Goal: Transaction & Acquisition: Purchase product/service

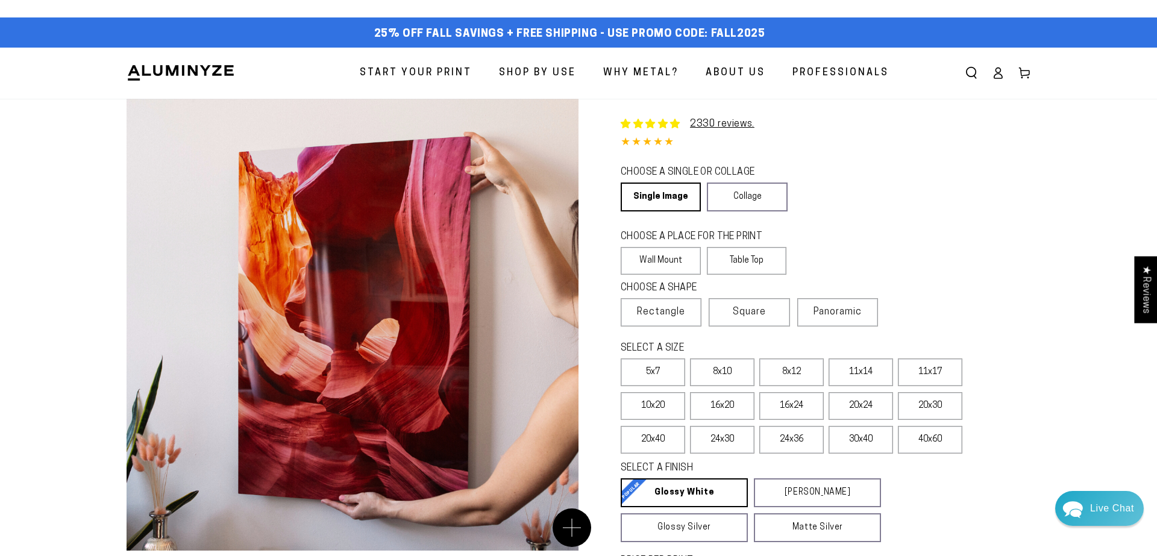
select select "**********"
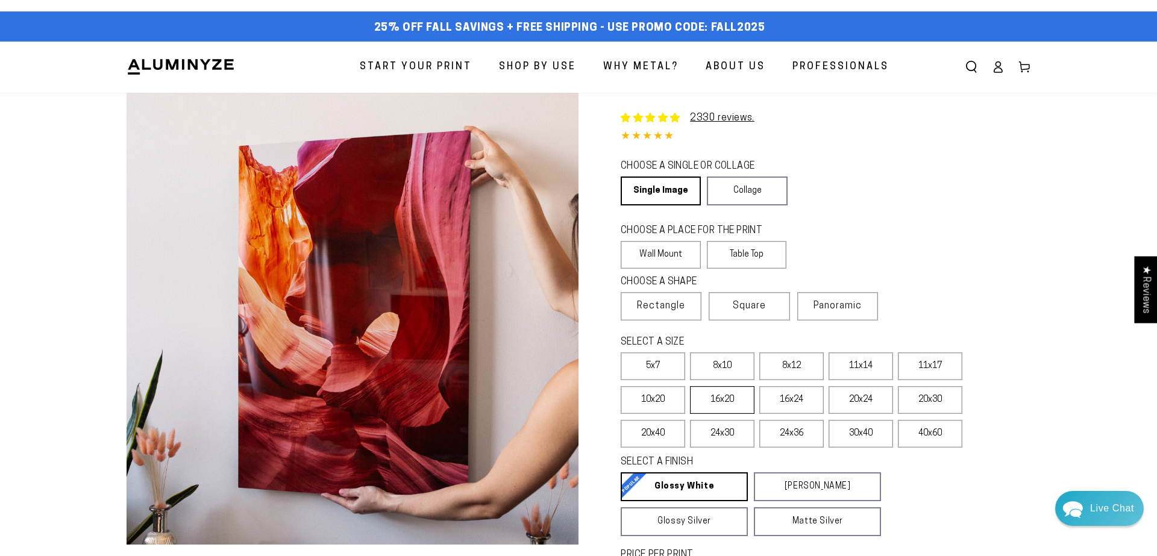
scroll to position [4, 1]
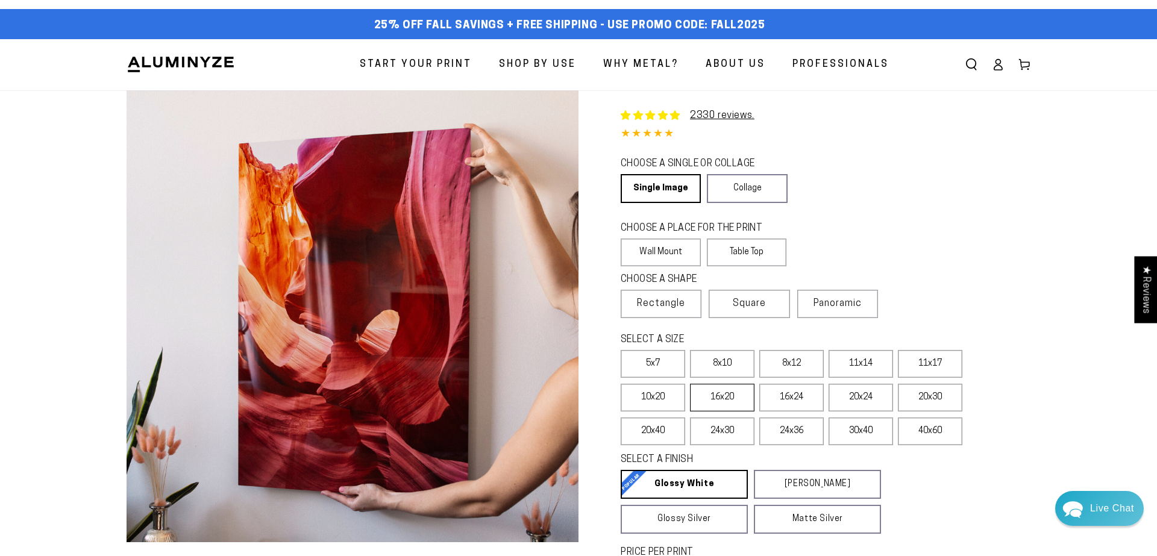
click at [719, 401] on label "16x20" at bounding box center [722, 398] width 64 height 28
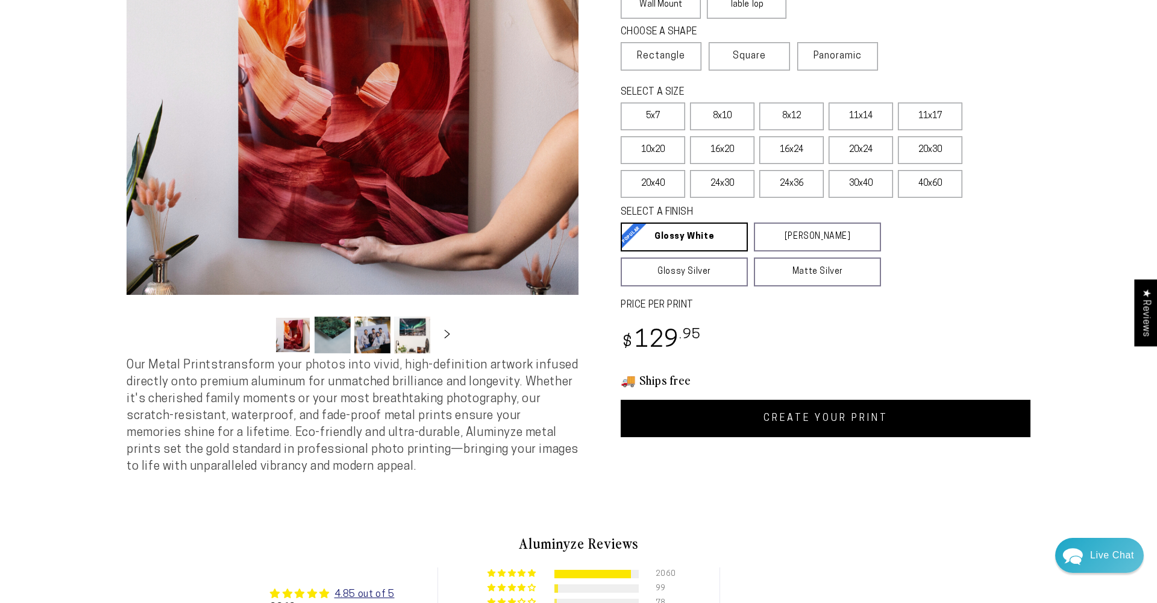
scroll to position [257, 0]
click at [801, 416] on link "CREATE YOUR PRINT" at bounding box center [826, 417] width 410 height 37
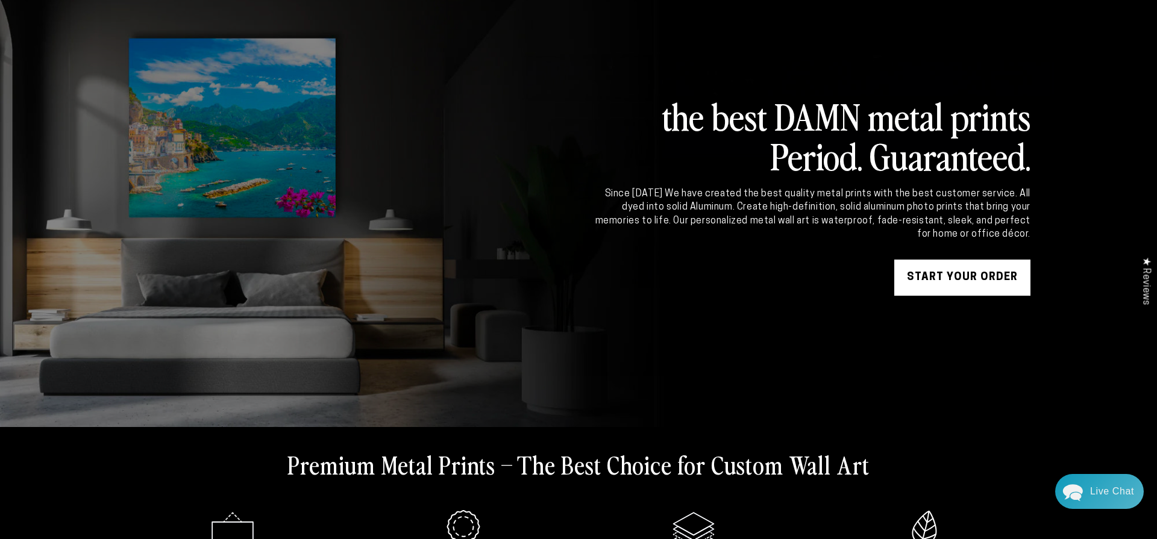
scroll to position [84, 0]
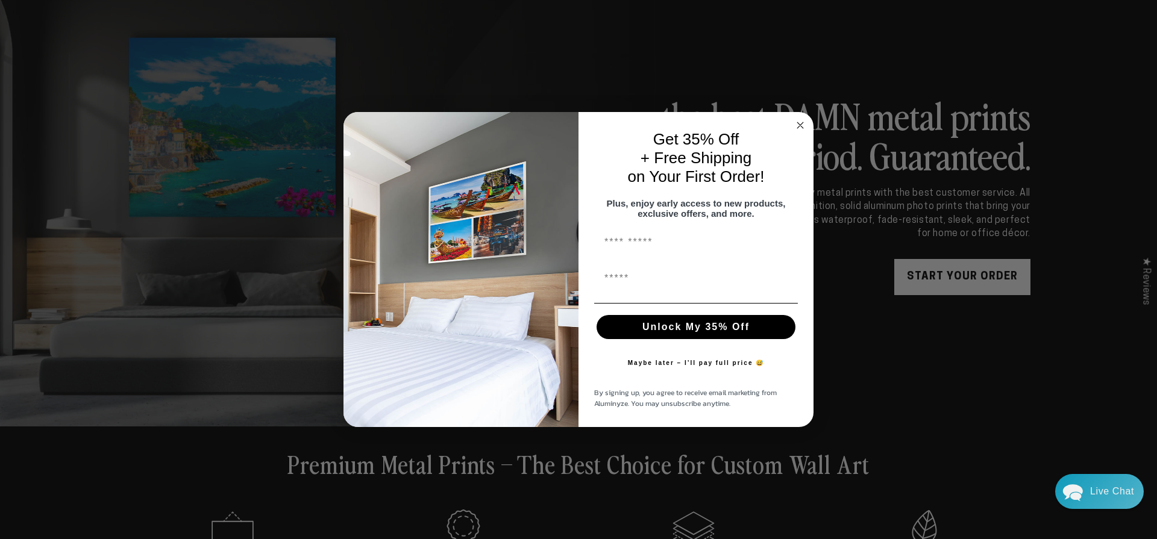
click at [949, 284] on div "Close dialog Get 35% Off + Free Shipping on Your First Order! Plus, enjoy early…" at bounding box center [578, 269] width 1157 height 539
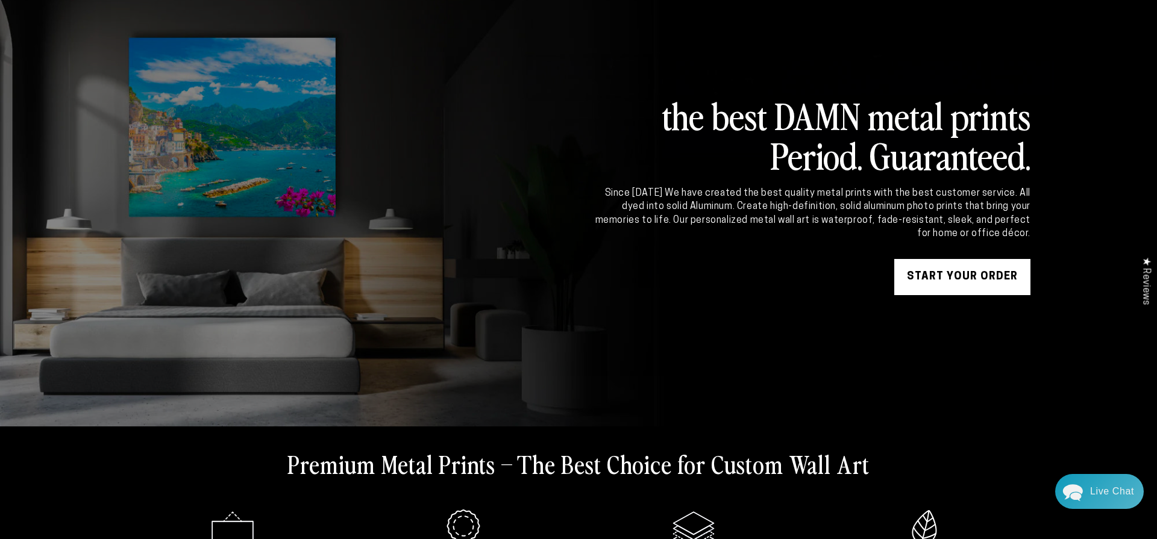
scroll to position [83, 0]
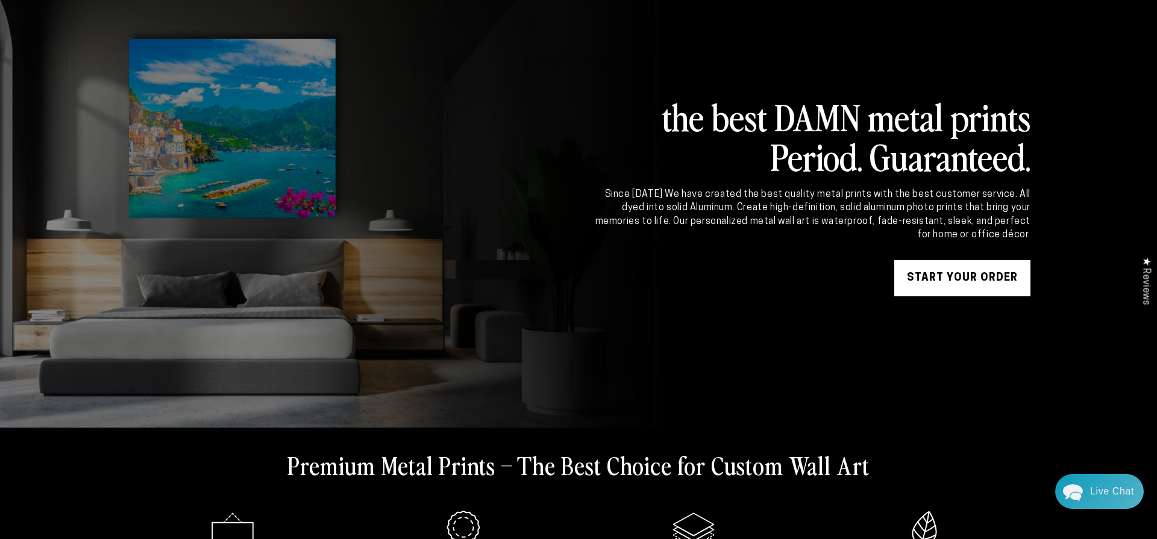
click at [949, 284] on link "START YOUR Order" at bounding box center [962, 278] width 136 height 36
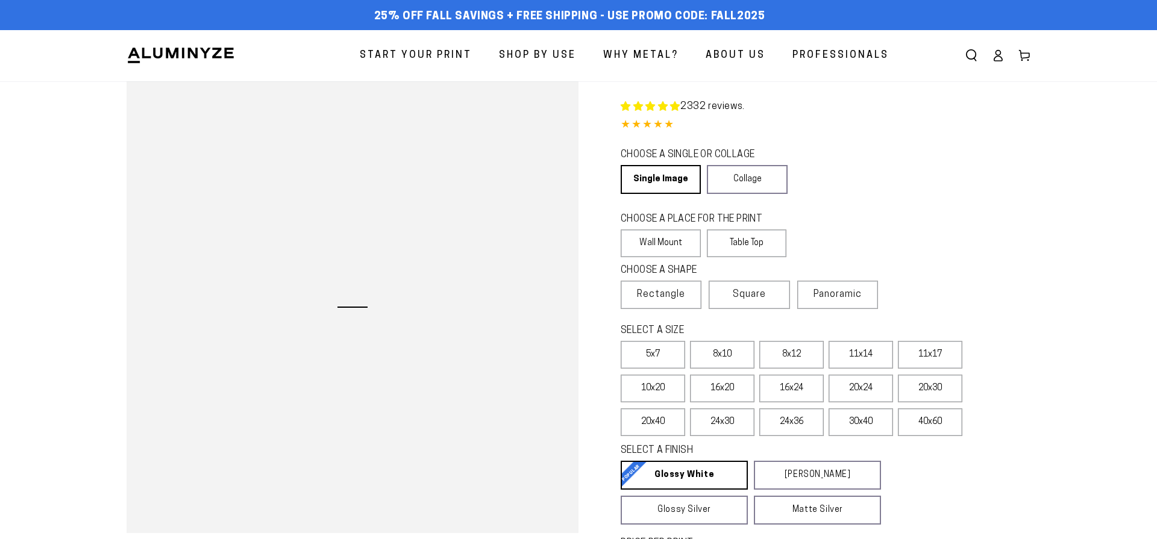
select select "**********"
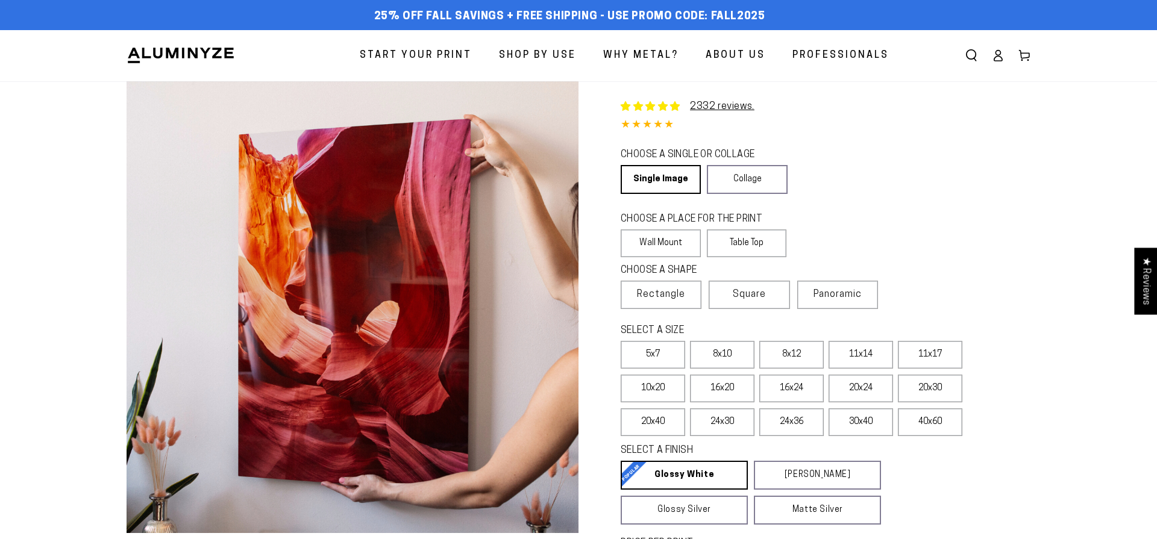
scroll to position [4, 0]
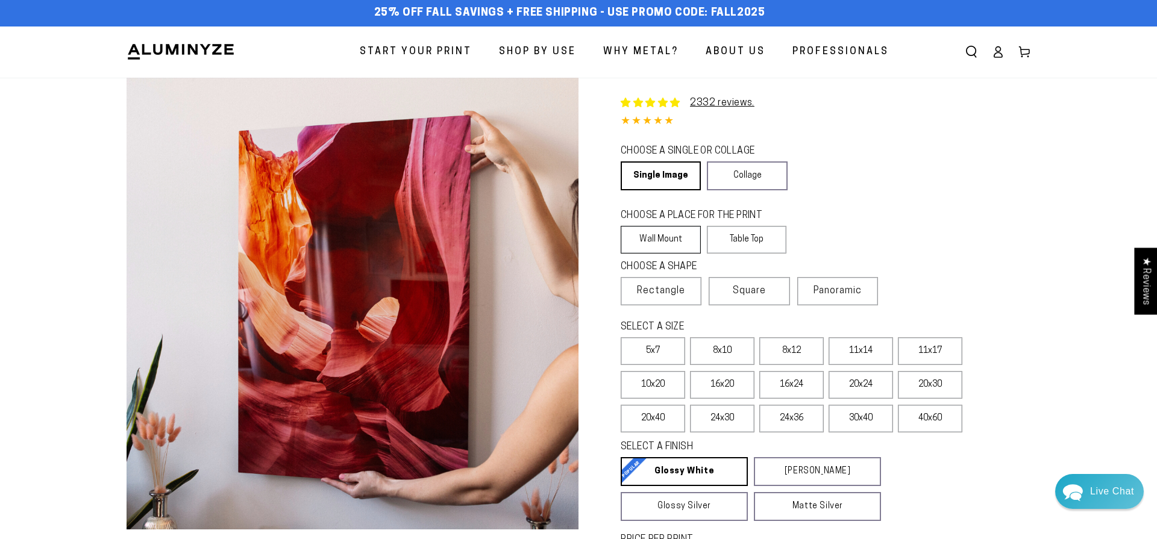
click at [671, 239] on label "Wall Mount" at bounding box center [661, 240] width 80 height 28
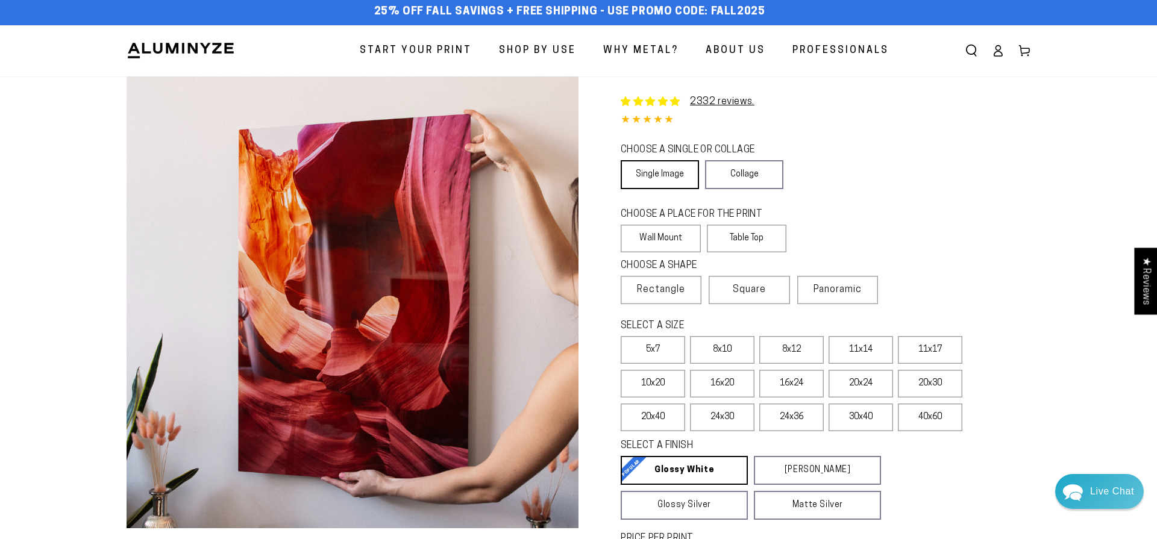
click at [674, 171] on link "Single Image" at bounding box center [660, 174] width 78 height 29
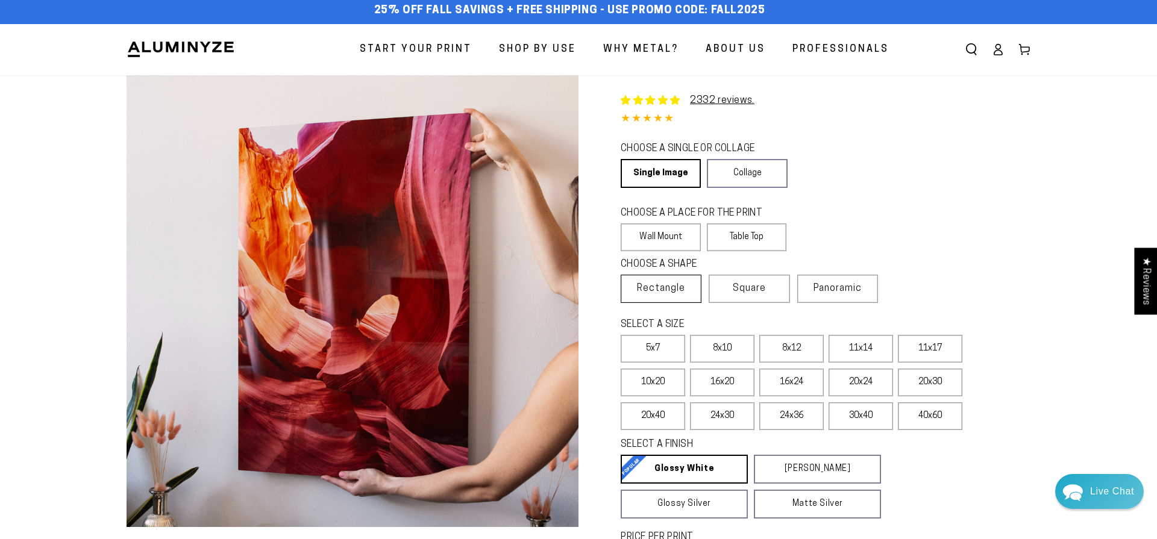
click at [677, 290] on span "Rectangle" at bounding box center [661, 288] width 48 height 14
click at [718, 386] on label "16x20" at bounding box center [722, 383] width 64 height 28
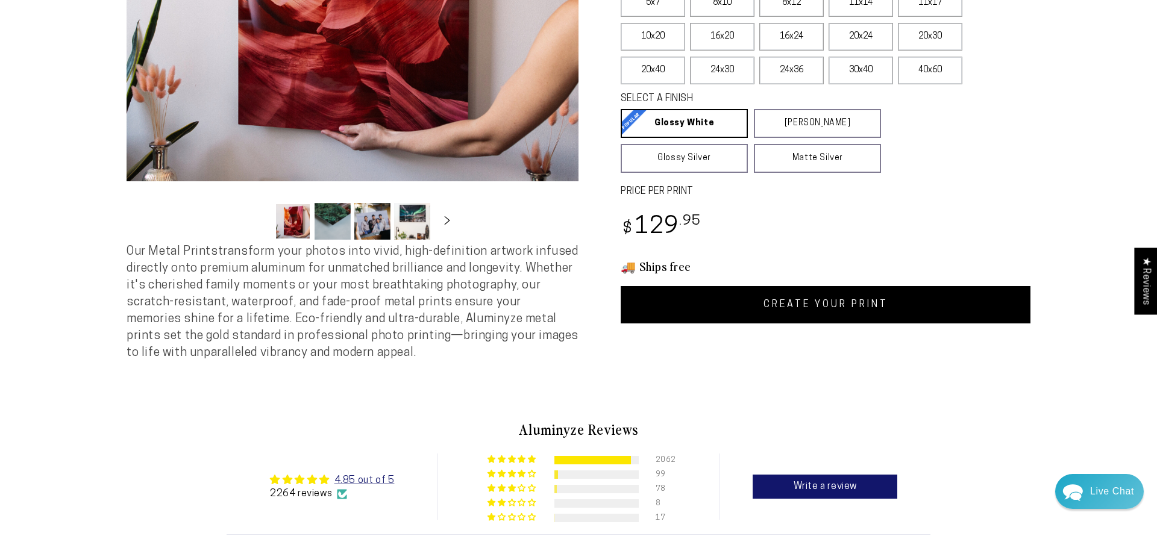
scroll to position [353, 1]
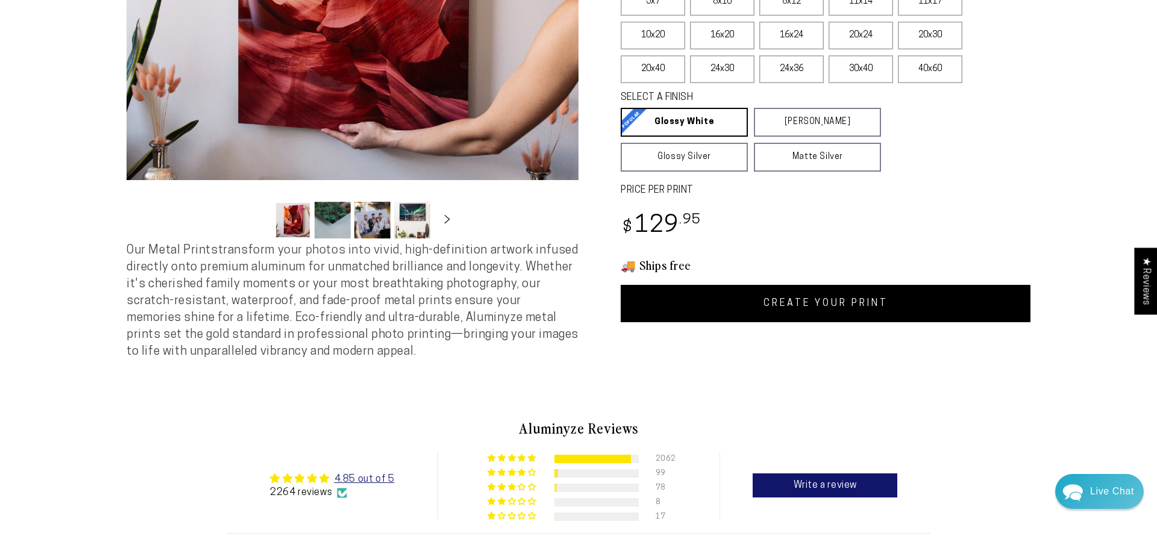
click at [803, 306] on link "CREATE YOUR PRINT" at bounding box center [826, 303] width 410 height 37
